Goal: Task Accomplishment & Management: Use online tool/utility

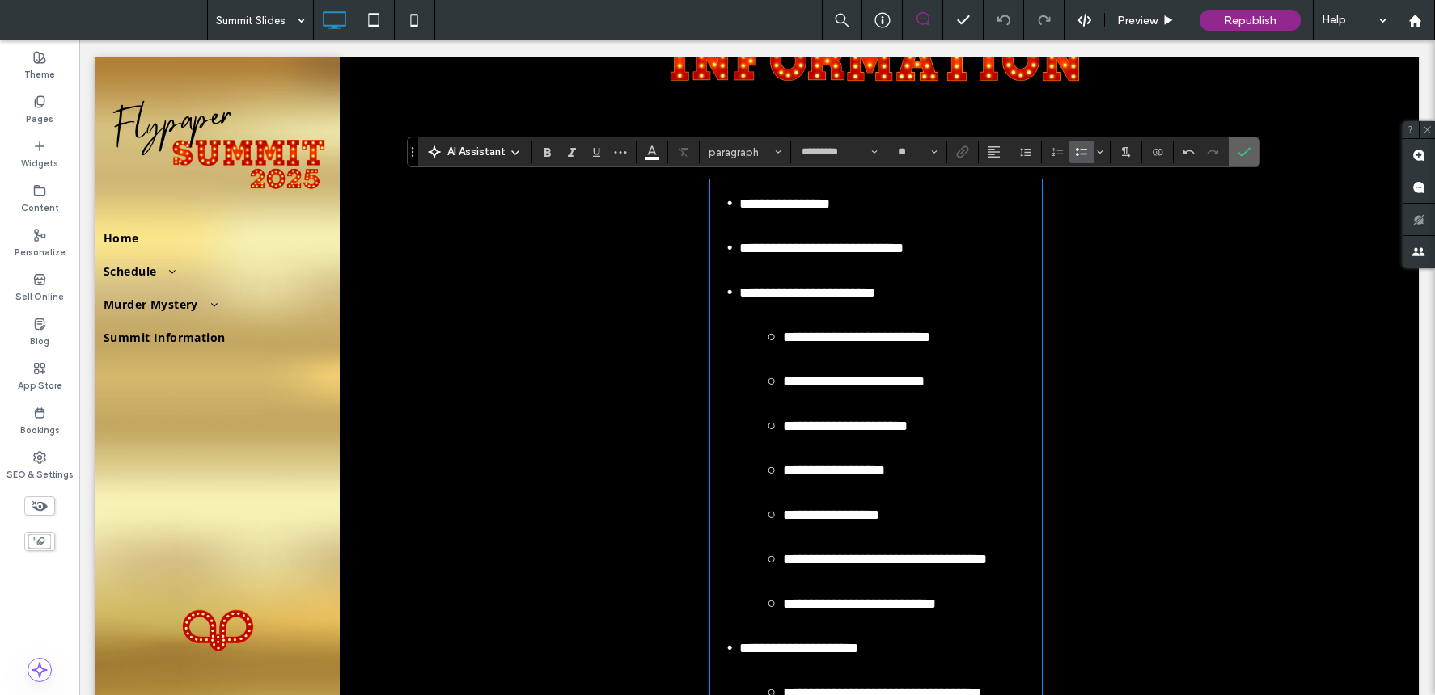
click at [1237, 150] on icon "Confirm" at bounding box center [1243, 152] width 13 height 13
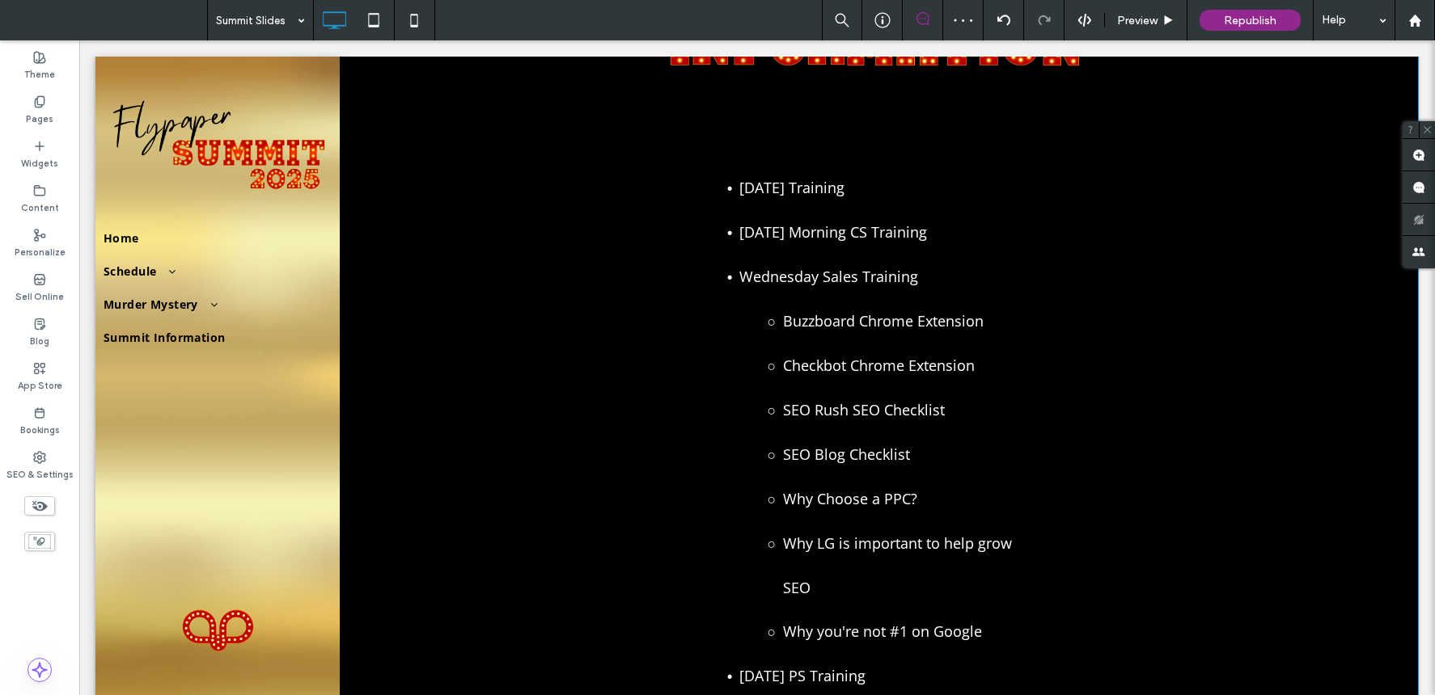
scroll to position [188, 0]
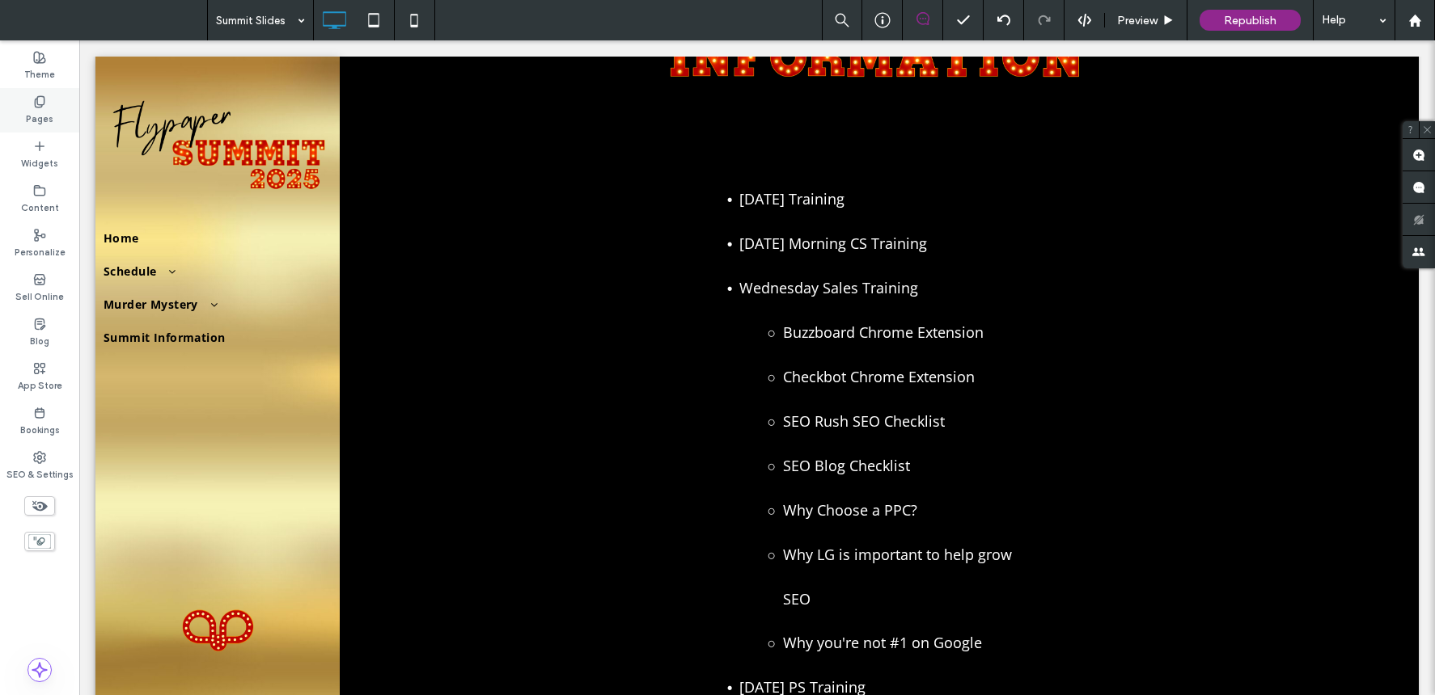
click at [38, 112] on label "Pages" at bounding box center [39, 117] width 27 height 18
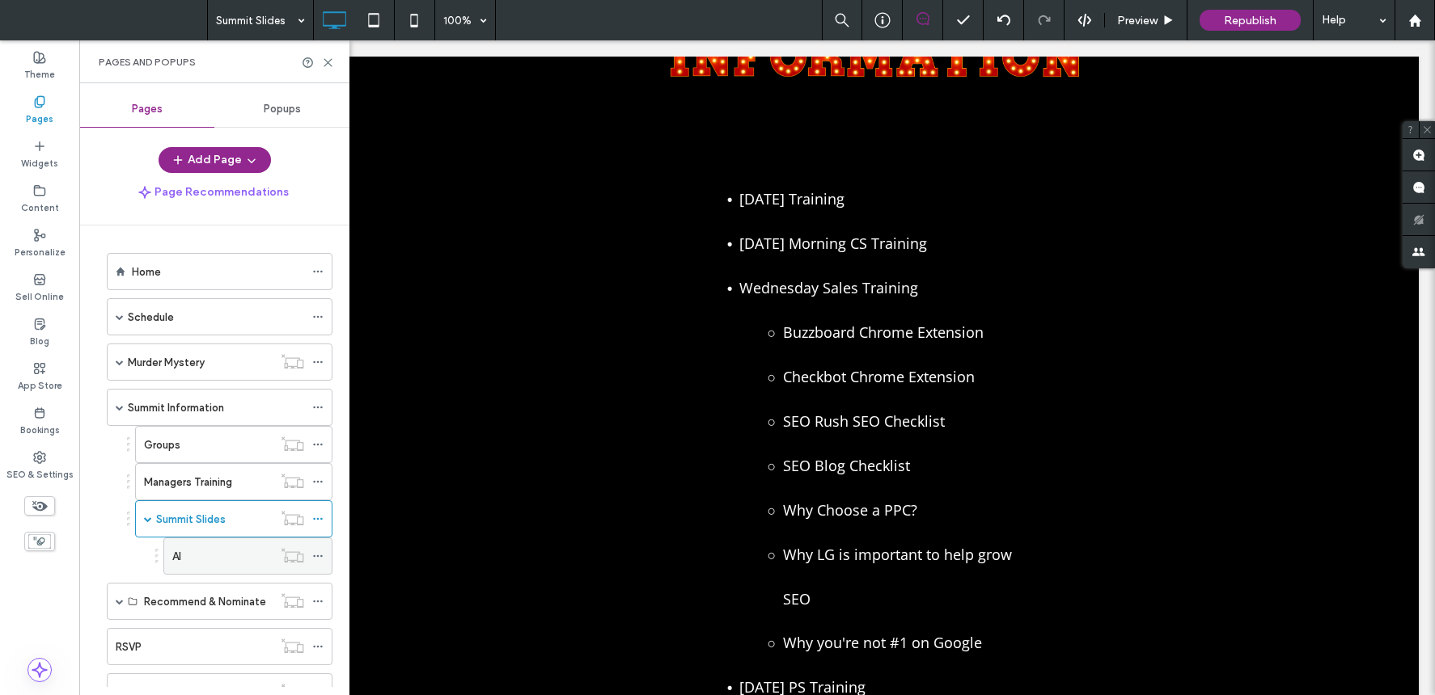
click at [181, 551] on label "AI" at bounding box center [176, 557] width 9 height 28
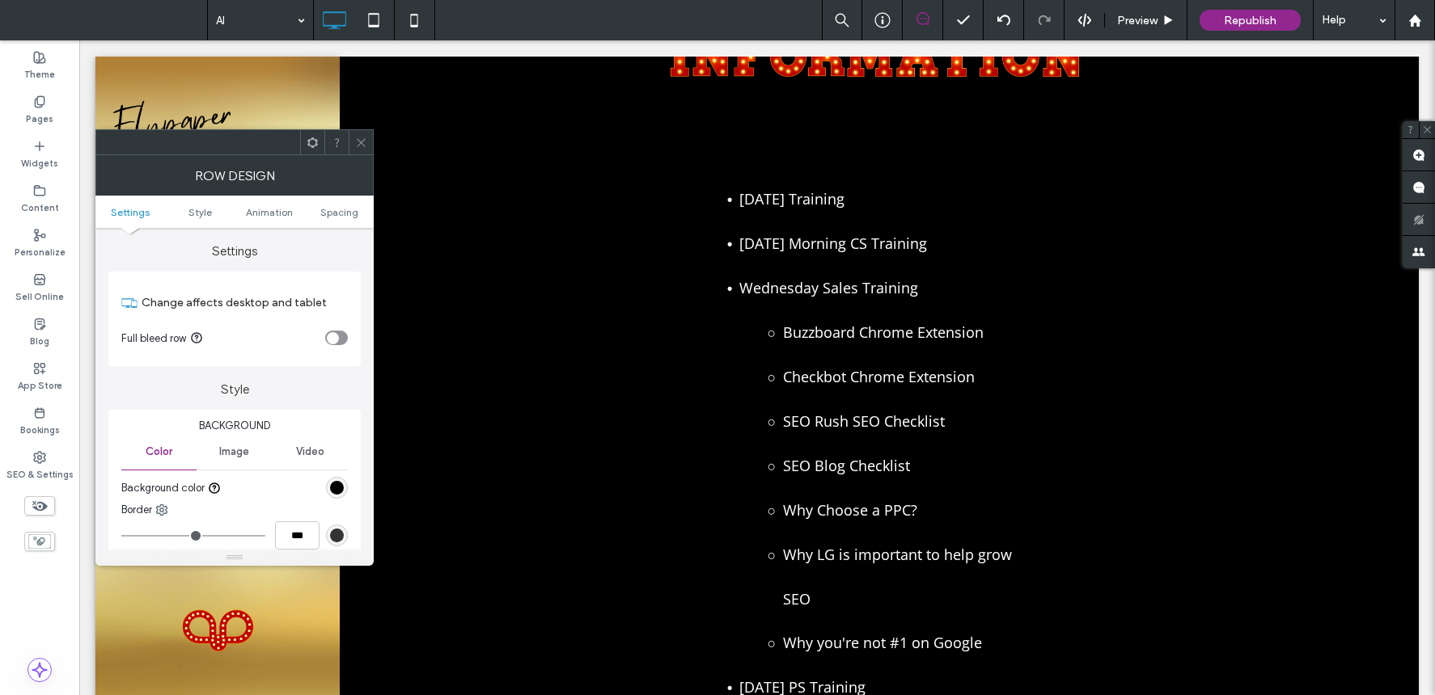
click at [365, 139] on icon at bounding box center [361, 143] width 12 height 12
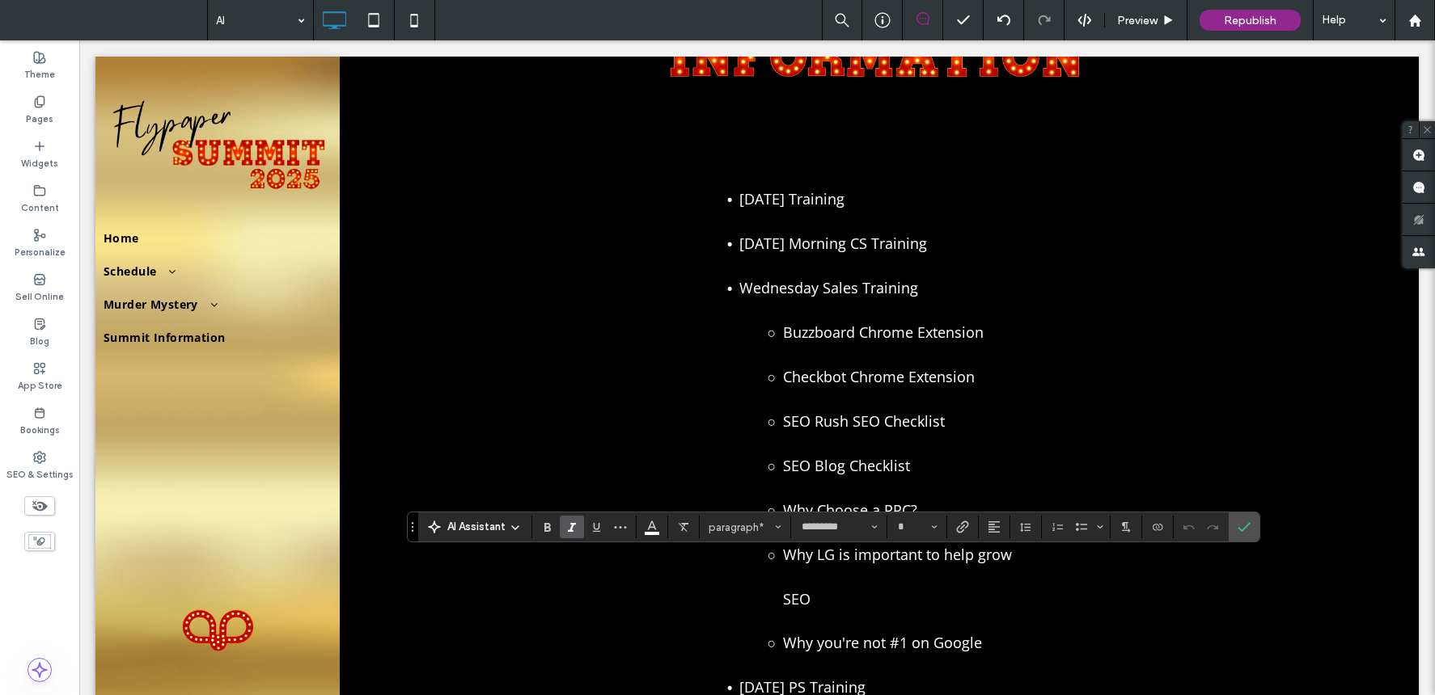
type input "**"
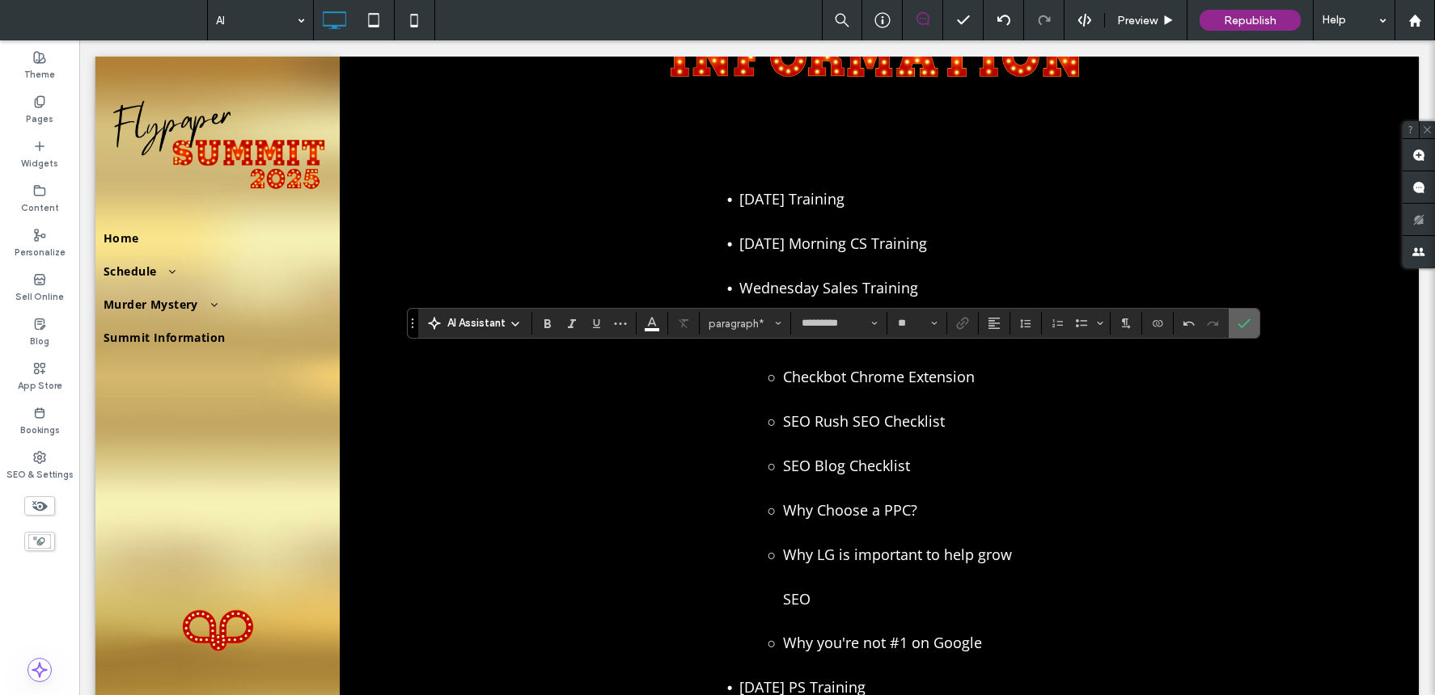
click at [1253, 323] on label "Confirm" at bounding box center [1244, 323] width 24 height 29
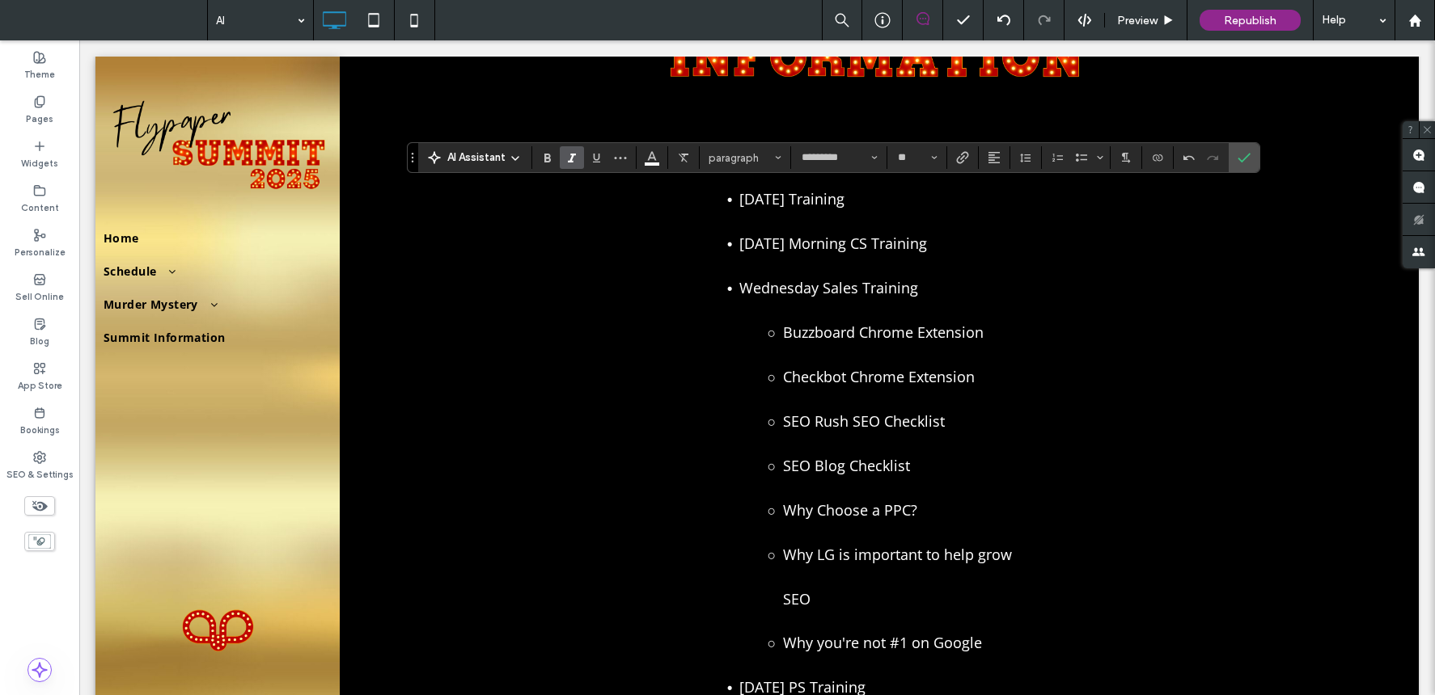
click at [565, 161] on icon "Italic" at bounding box center [571, 157] width 13 height 13
click at [545, 154] on use "Bold" at bounding box center [547, 158] width 6 height 9
click at [1244, 156] on icon "Confirm" at bounding box center [1243, 157] width 13 height 13
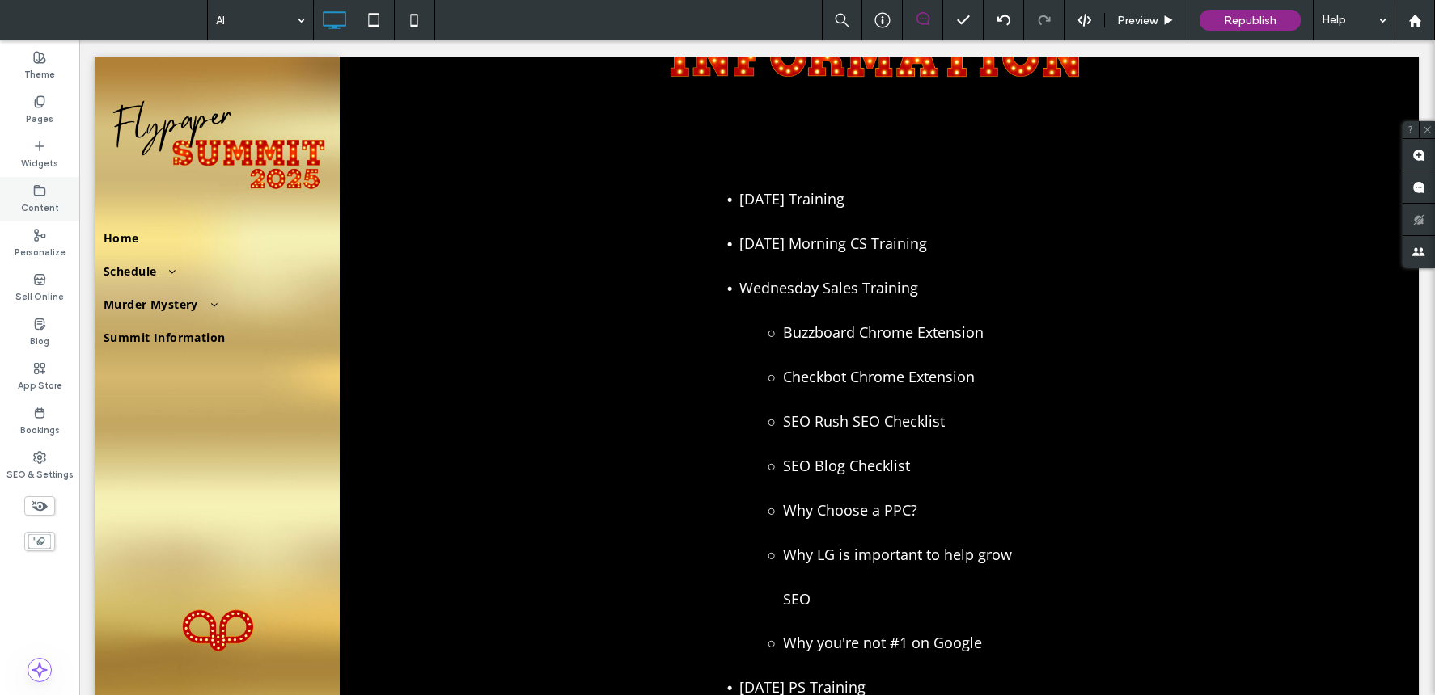
click at [52, 197] on label "Content" at bounding box center [40, 206] width 38 height 18
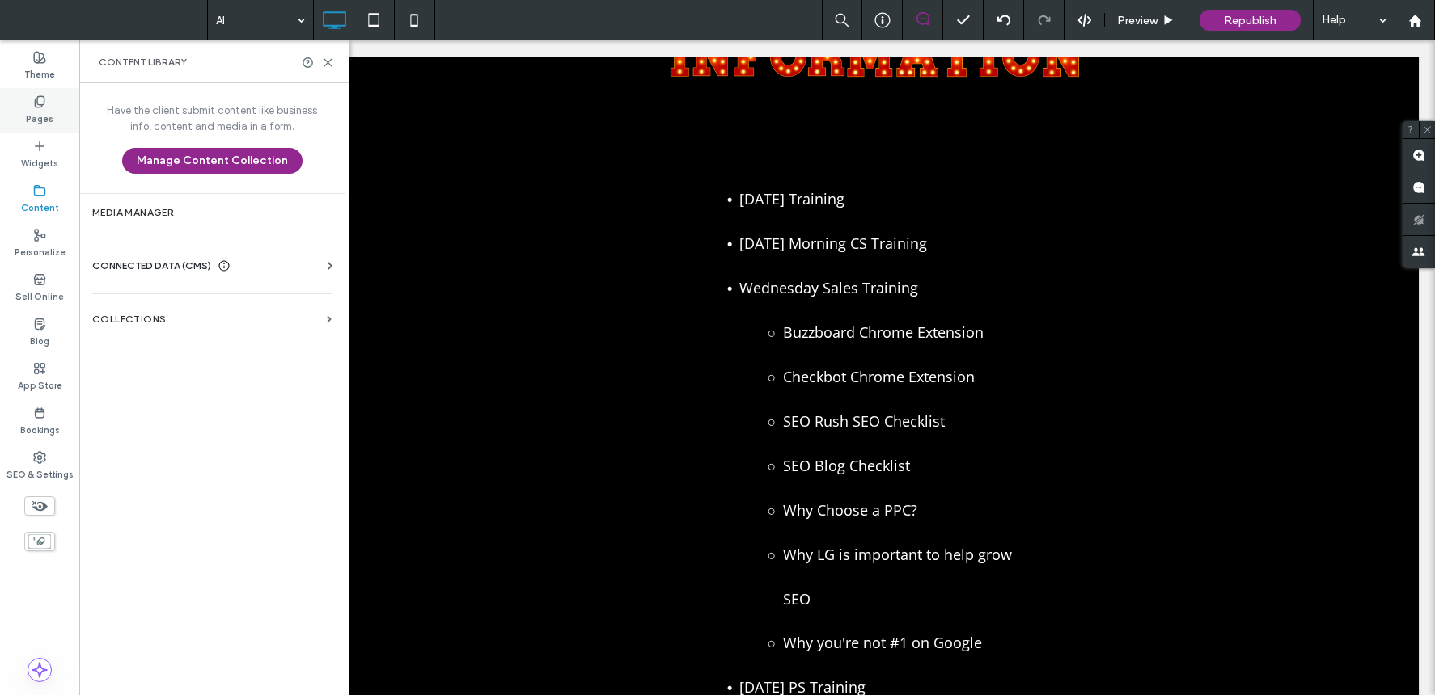
click at [44, 103] on icon at bounding box center [39, 101] width 13 height 13
